Goal: Task Accomplishment & Management: Manage account settings

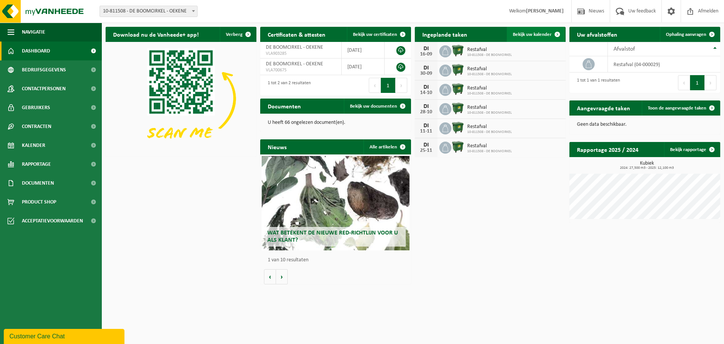
click at [537, 35] on span "Bekijk uw kalender" at bounding box center [532, 34] width 39 height 5
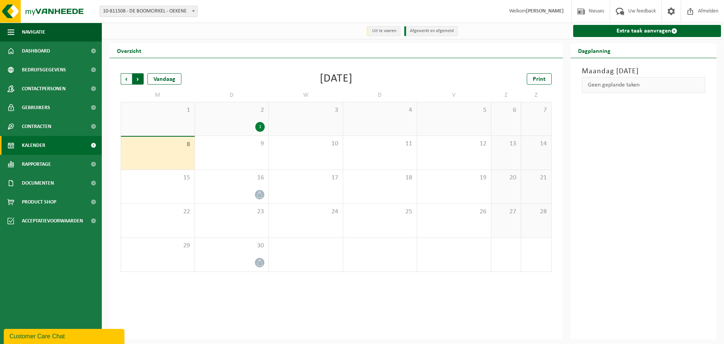
click at [125, 78] on span "Vorige" at bounding box center [126, 78] width 11 height 11
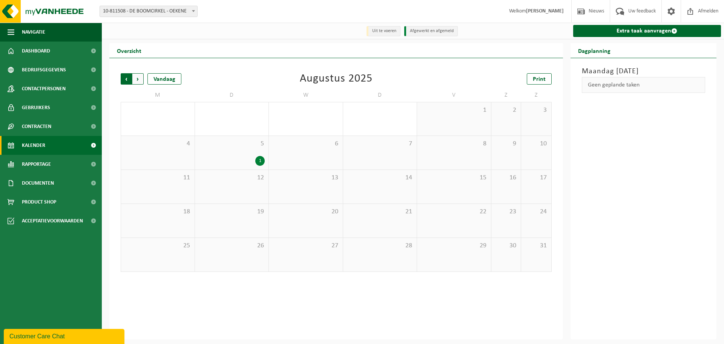
click at [140, 81] on span "Volgende" at bounding box center [137, 78] width 11 height 11
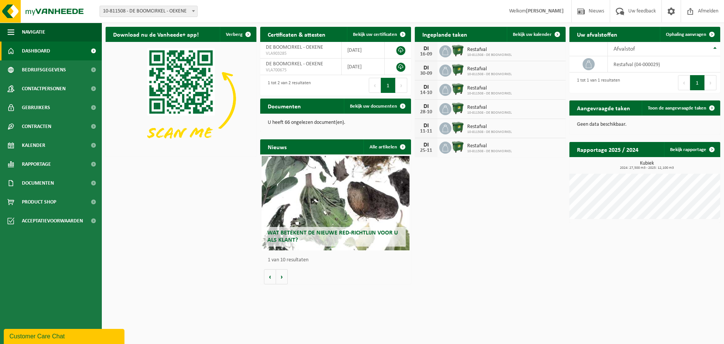
click at [427, 53] on div "16-09" at bounding box center [426, 54] width 15 height 5
click at [482, 51] on span "Restafval" at bounding box center [490, 50] width 45 height 6
click at [455, 50] on img at bounding box center [458, 50] width 13 height 13
click at [529, 36] on span "Bekijk uw kalender" at bounding box center [532, 34] width 39 height 5
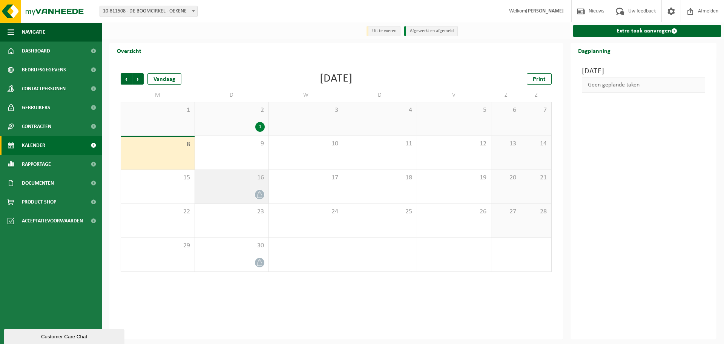
click at [260, 194] on icon at bounding box center [260, 194] width 6 height 6
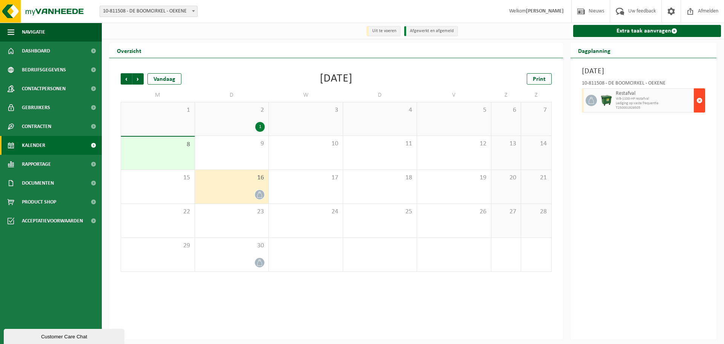
click at [699, 101] on span "button" at bounding box center [700, 100] width 6 height 15
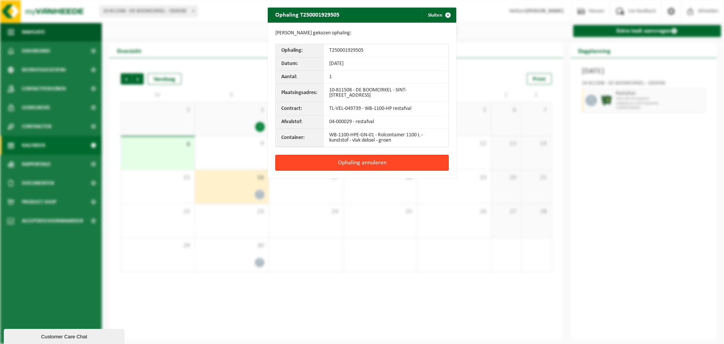
click at [355, 159] on button "Ophaling annuleren" at bounding box center [362, 163] width 174 height 16
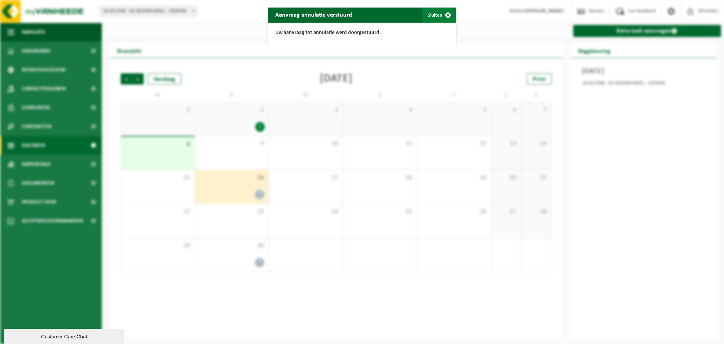
click at [444, 15] on span "button" at bounding box center [448, 15] width 15 height 15
